Goal: Transaction & Acquisition: Obtain resource

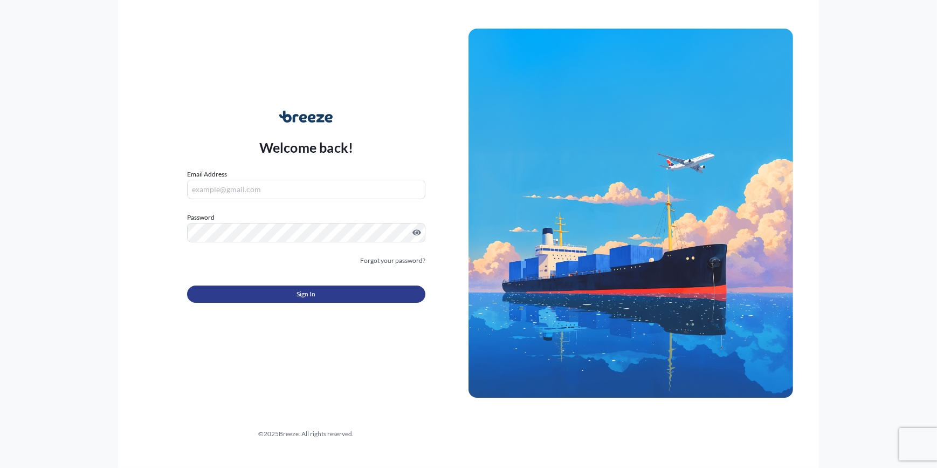
type input "[PERSON_NAME][EMAIL_ADDRESS][PERSON_NAME][DOMAIN_NAME]"
click at [321, 286] on button "Sign In" at bounding box center [306, 293] width 238 height 17
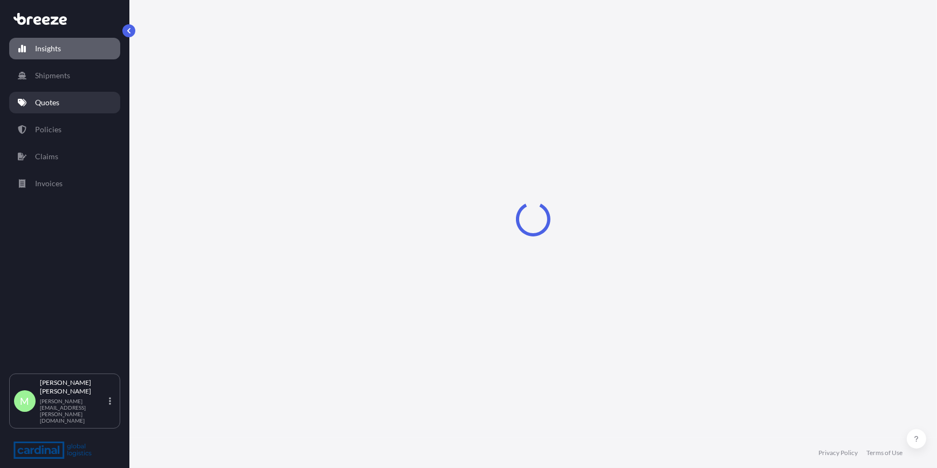
click at [46, 106] on p "Quotes" at bounding box center [47, 102] width 24 height 11
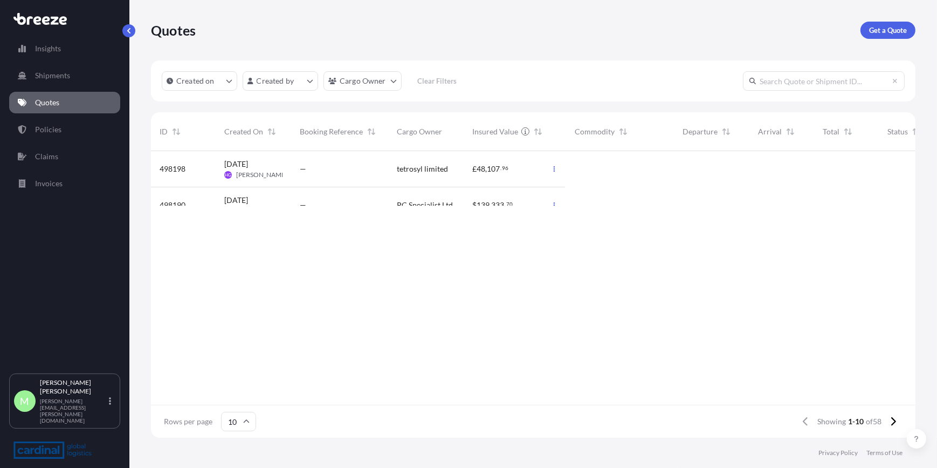
scroll to position [285, 757]
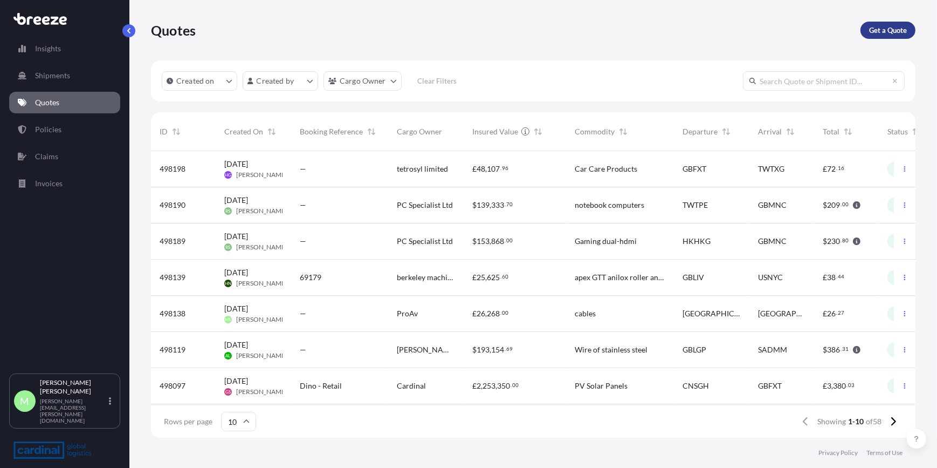
click at [872, 33] on p "Get a Quote" at bounding box center [888, 30] width 38 height 11
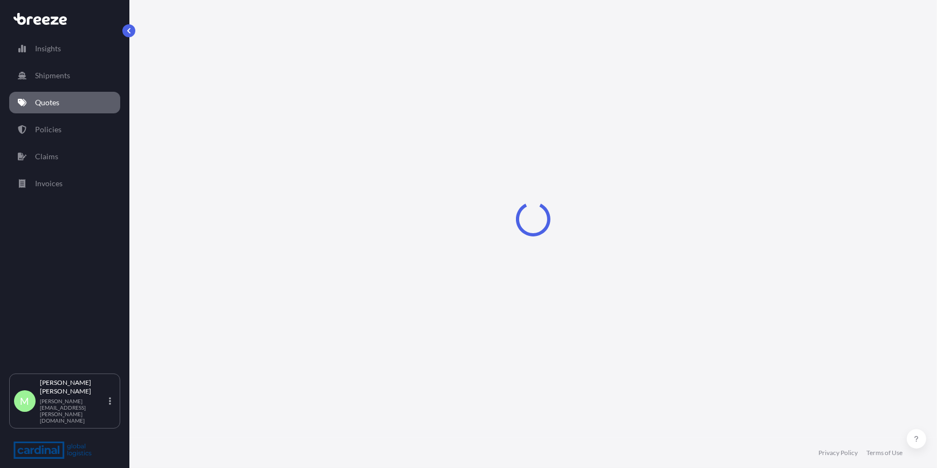
select select "Sea"
select select "1"
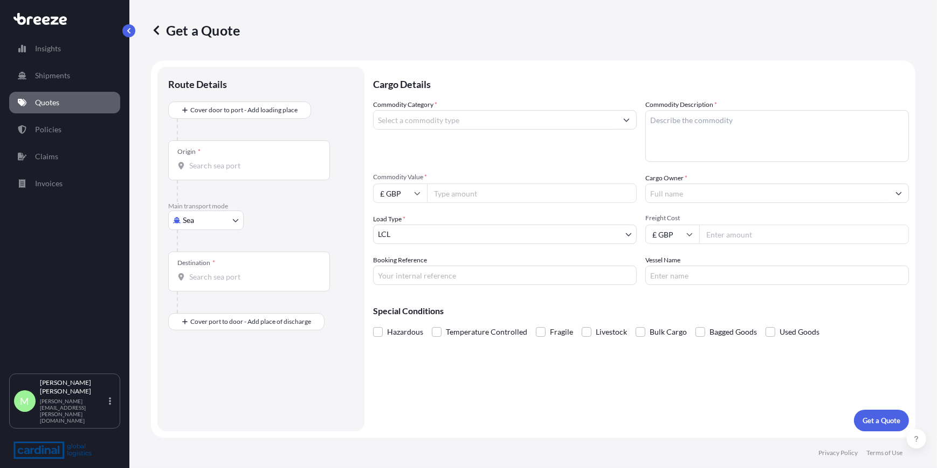
drag, startPoint x: 218, startPoint y: 204, endPoint x: 216, endPoint y: 225, distance: 20.6
click at [218, 205] on p "Main transport mode" at bounding box center [260, 206] width 185 height 9
click at [212, 226] on body "Insights Shipments Quotes Policies Claims Invoices M [PERSON_NAME] [PERSON_NAME…" at bounding box center [468, 234] width 937 height 468
click at [204, 286] on span "Road" at bounding box center [197, 286] width 17 height 11
select select "Road"
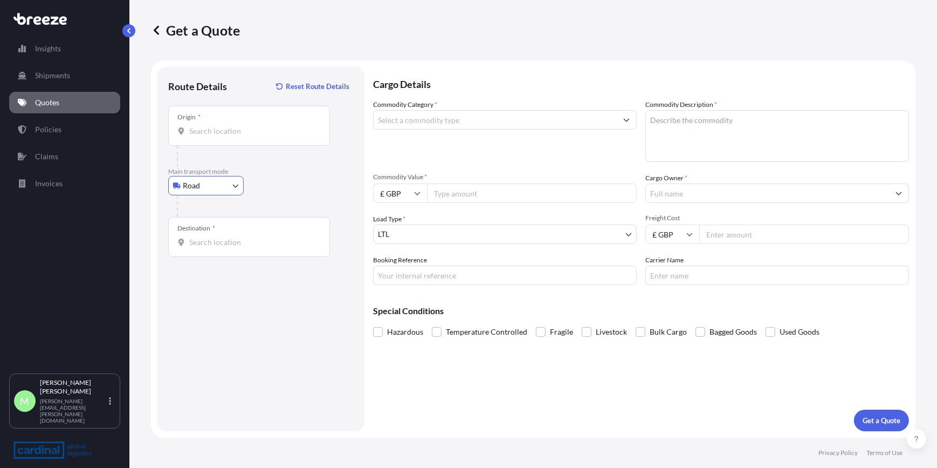
click at [230, 139] on div "Origin *" at bounding box center [249, 126] width 162 height 40
click at [230, 136] on input "Origin *" at bounding box center [252, 131] width 127 height 11
click at [257, 132] on input "Origin * Please select an origin" at bounding box center [252, 131] width 127 height 11
click at [210, 127] on input "Origin * Please select an origin" at bounding box center [252, 131] width 127 height 11
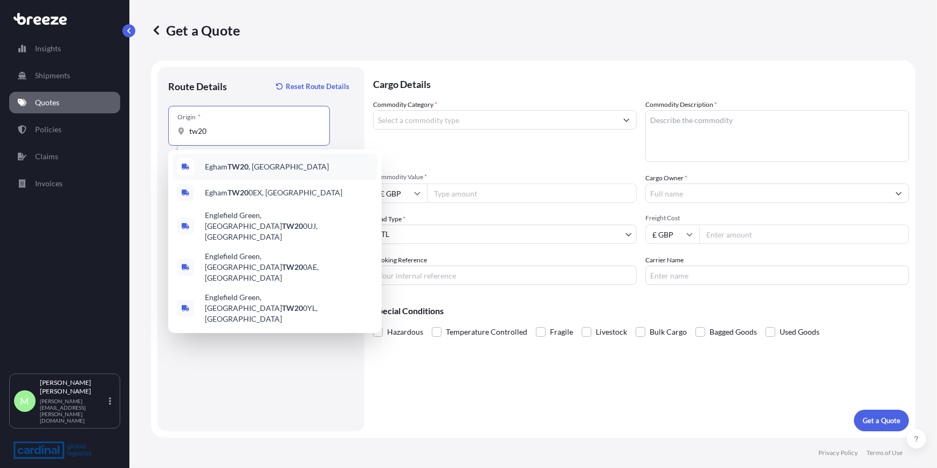
click at [274, 174] on div "Egham TW20 , [GEOGRAPHIC_DATA]" at bounding box center [275, 167] width 205 height 26
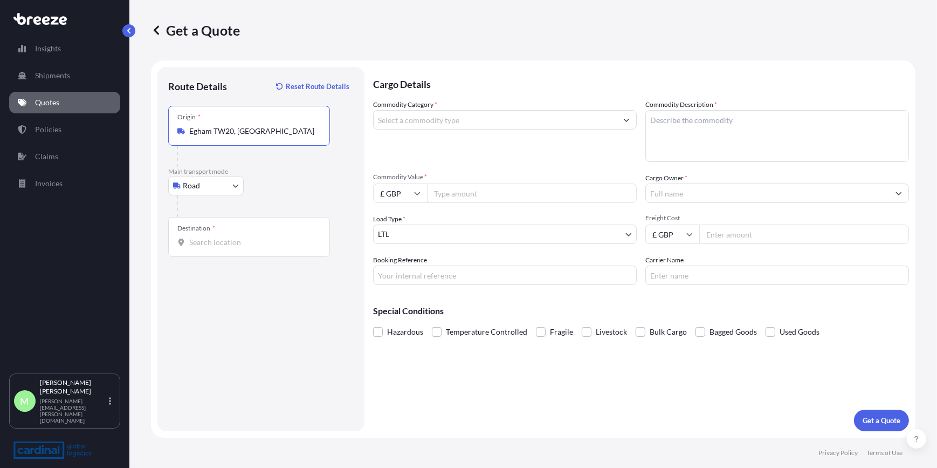
type input "Egham TW20, [GEOGRAPHIC_DATA]"
click at [255, 222] on div "Destination *" at bounding box center [249, 237] width 162 height 40
click at [255, 237] on input "Destination *" at bounding box center [252, 242] width 127 height 11
click at [258, 242] on input "Destination * Please select a destination" at bounding box center [252, 242] width 127 height 11
paste input "0161 [GEOGRAPHIC_DATA], [GEOGRAPHIC_DATA]"
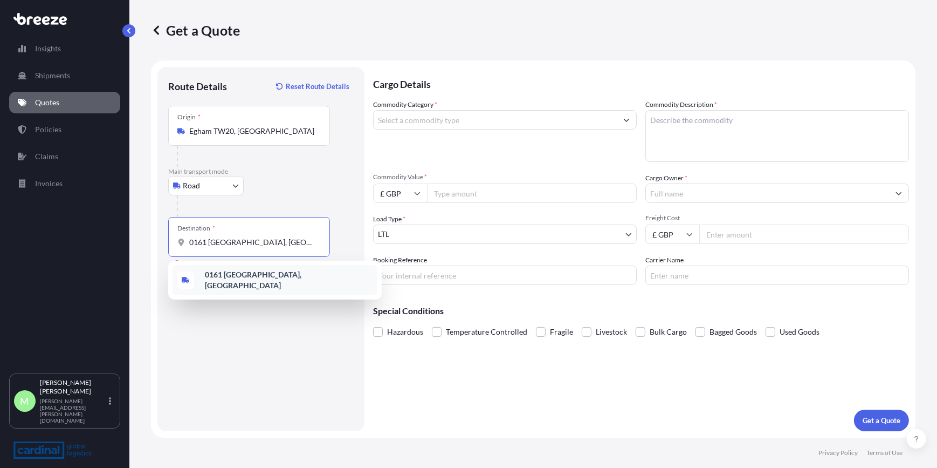
click at [278, 280] on div "0161 [GEOGRAPHIC_DATA], [GEOGRAPHIC_DATA]" at bounding box center [275, 280] width 205 height 30
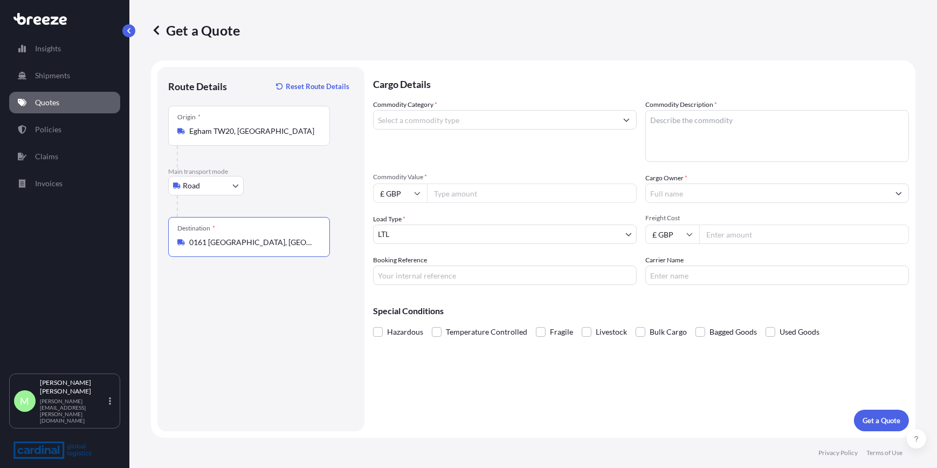
type input "0161 [GEOGRAPHIC_DATA], [GEOGRAPHIC_DATA]"
click at [445, 119] on input "Commodity Category *" at bounding box center [495, 119] width 243 height 19
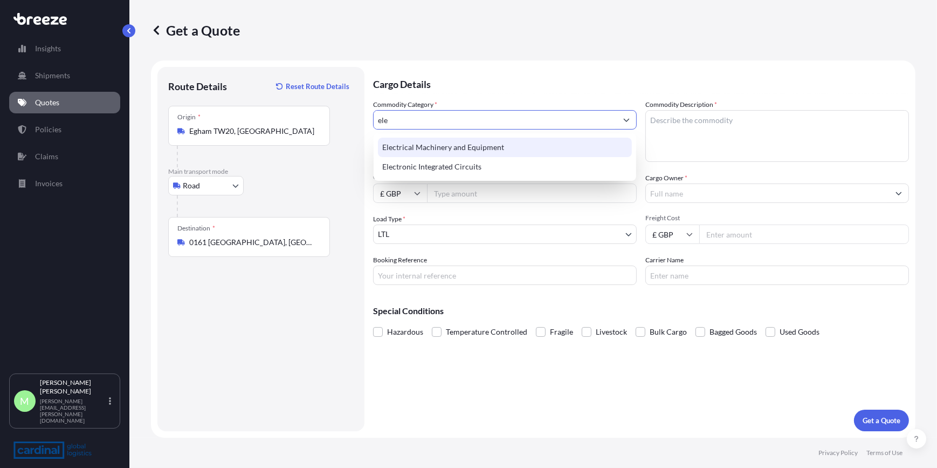
click at [474, 147] on div "Electrical Machinery and Equipment" at bounding box center [505, 147] width 254 height 19
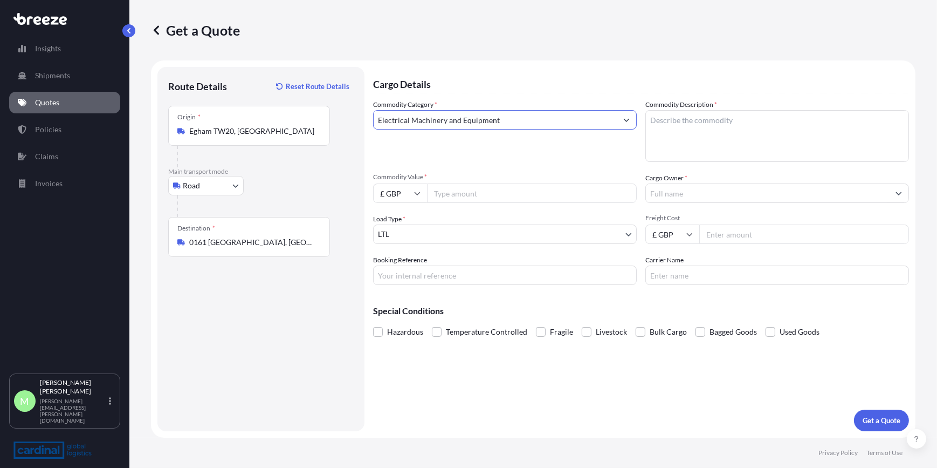
type input "Electrical Machinery and Equipment"
click at [666, 127] on textarea "Commodity Description *" at bounding box center [777, 136] width 264 height 52
type textarea "t"
type textarea "TV"
click at [496, 204] on div "Commodity Category * Electrical Machinery and Equipment Commodity Description *…" at bounding box center [641, 191] width 536 height 185
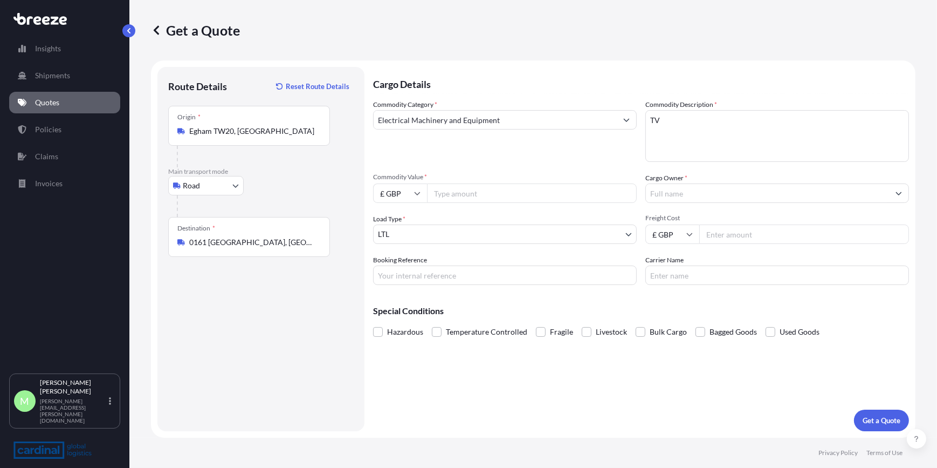
click at [489, 195] on input "Commodity Value *" at bounding box center [532, 192] width 210 height 19
click at [479, 199] on input "Commodity Value *" at bounding box center [532, 192] width 210 height 19
type input "3000.00"
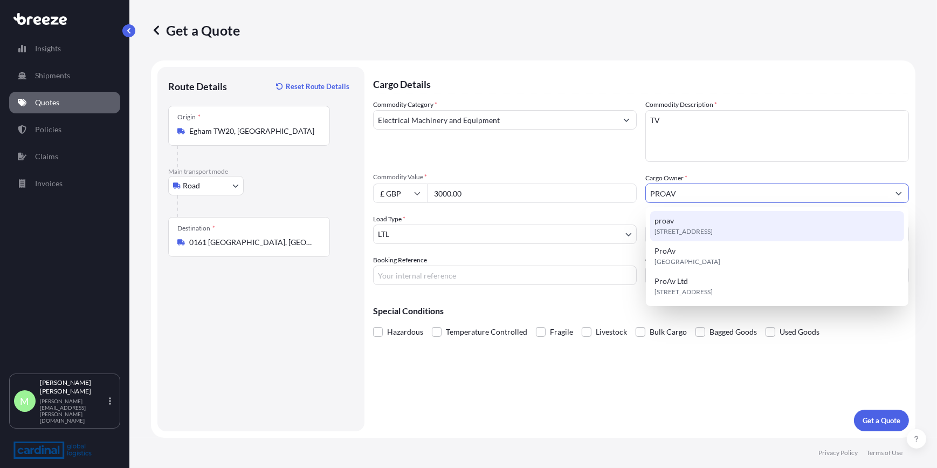
click at [696, 234] on span "[STREET_ADDRESS]" at bounding box center [684, 231] width 58 height 11
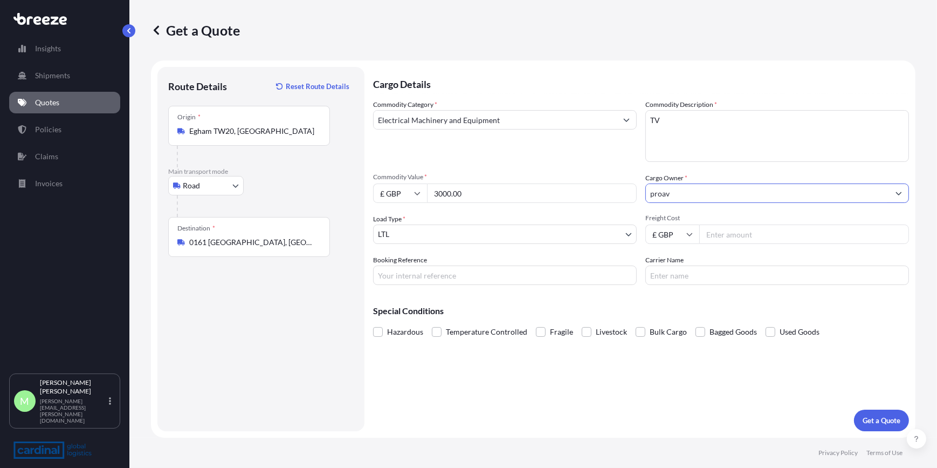
type input "proav"
click at [724, 272] on input "Carrier Name" at bounding box center [777, 274] width 264 height 19
click at [739, 235] on input "Freight Cost" at bounding box center [804, 233] width 210 height 19
type input "2500"
click at [867, 427] on button "Get a Quote" at bounding box center [881, 420] width 55 height 22
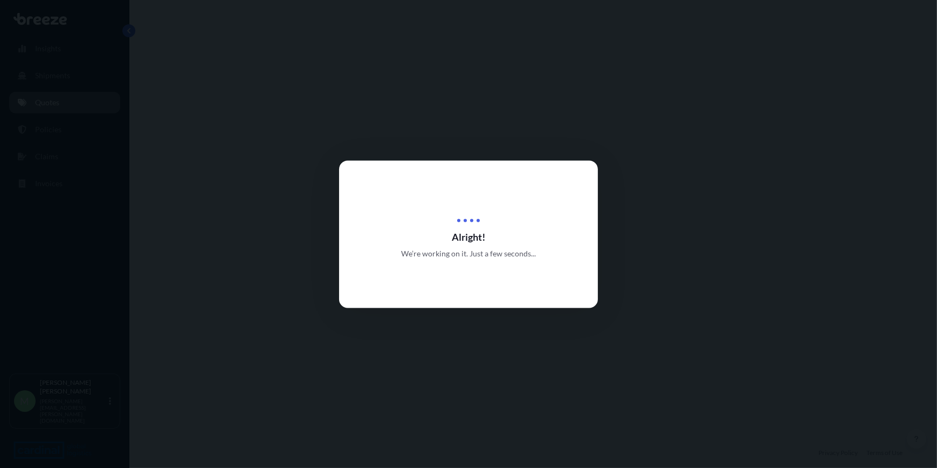
select select "Road"
select select "1"
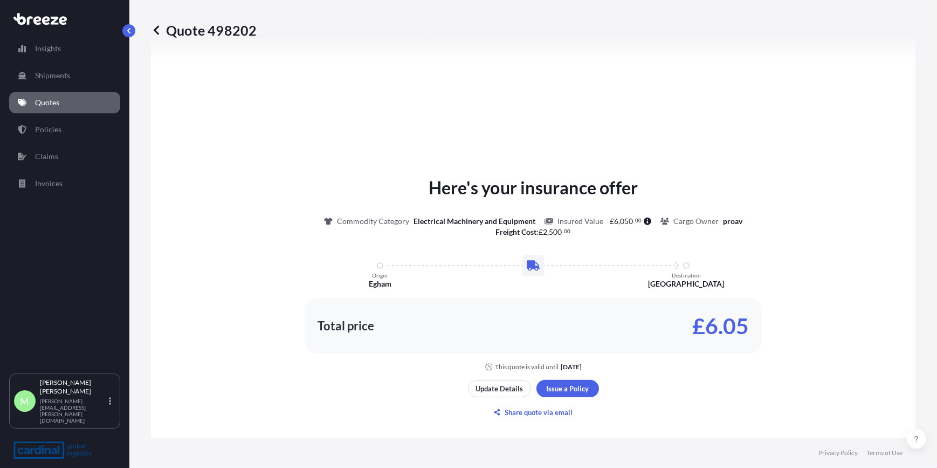
scroll to position [373, 0]
